Goal: Transaction & Acquisition: Book appointment/travel/reservation

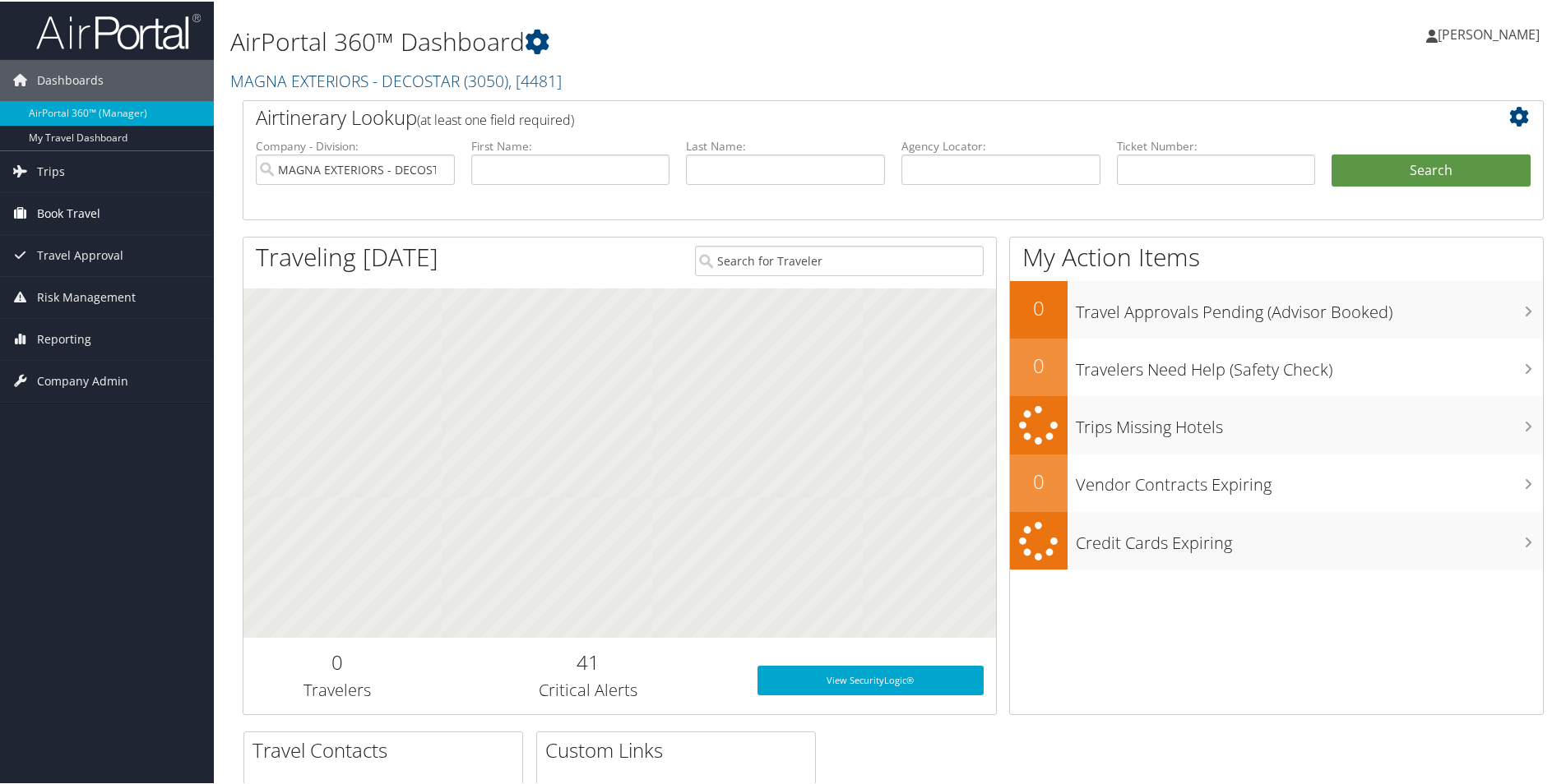
click at [82, 212] on span "Book Travel" at bounding box center [68, 212] width 63 height 41
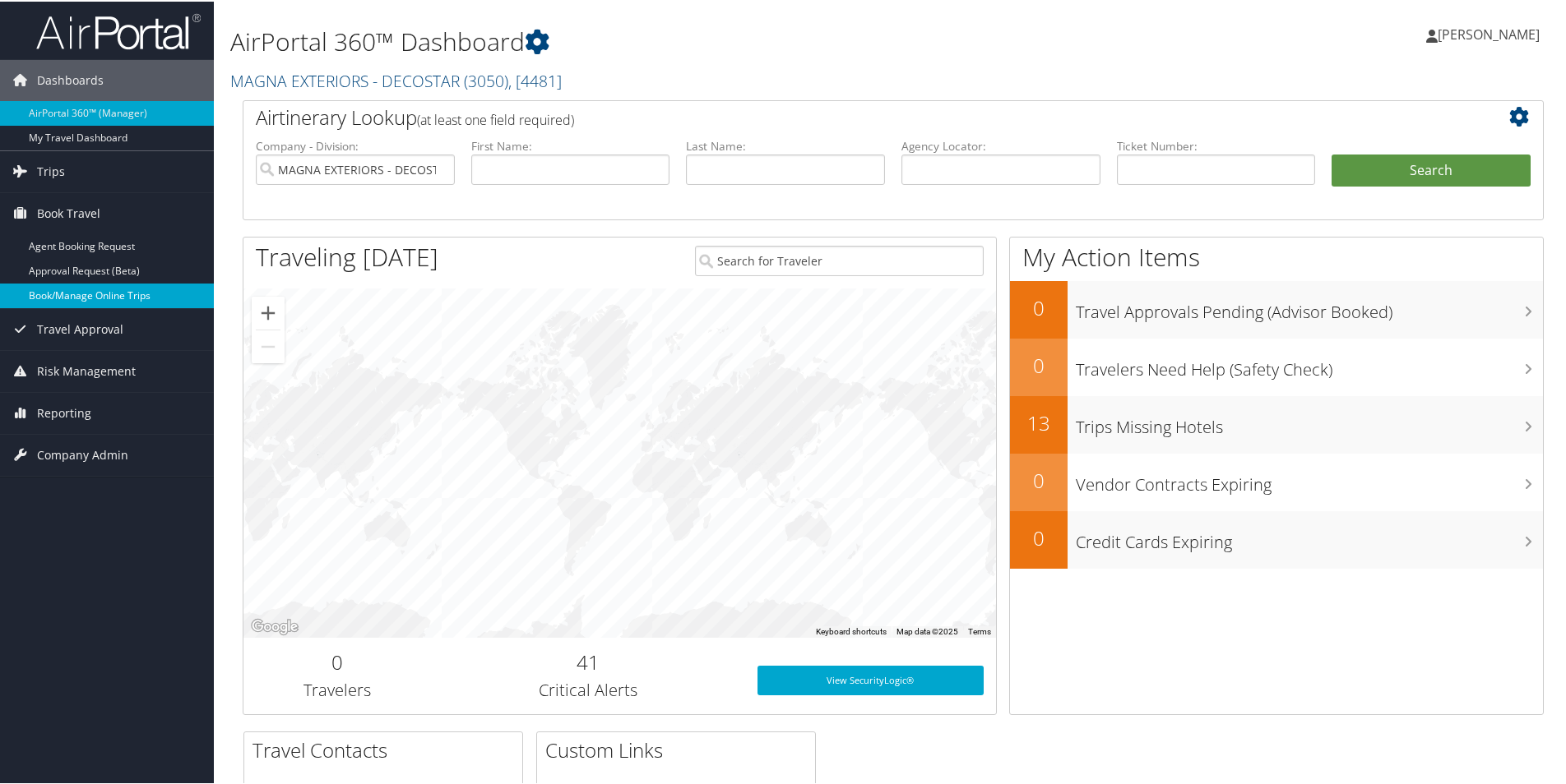
click at [110, 292] on link "Book/Manage Online Trips" at bounding box center [107, 294] width 214 height 24
